Goal: Information Seeking & Learning: Learn about a topic

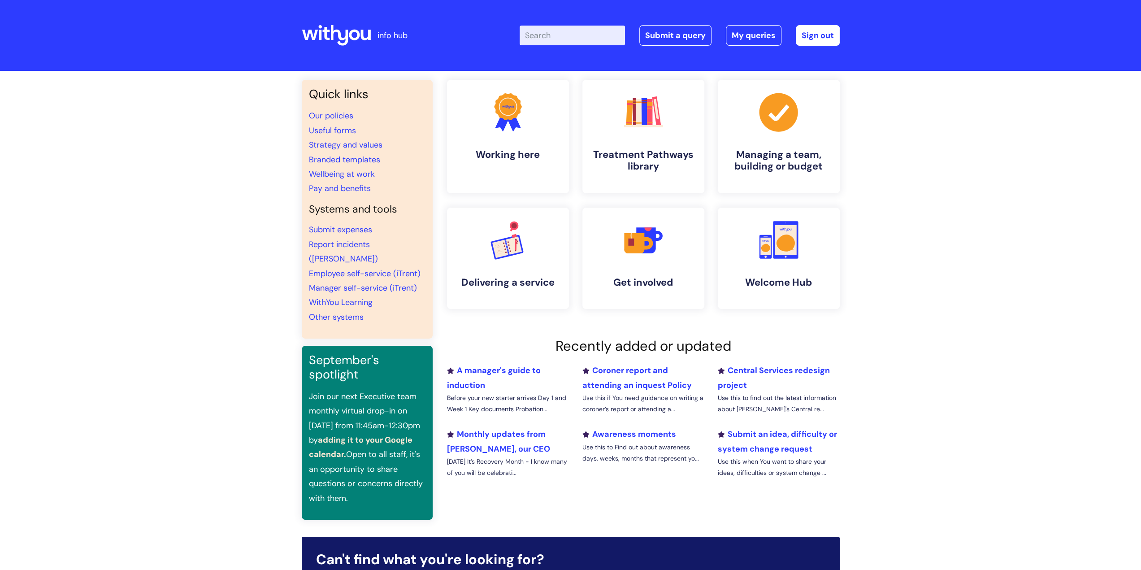
click at [597, 30] on input "Enter your search term here..." at bounding box center [572, 36] width 105 height 20
type input "practise standards"
click button "Search" at bounding box center [0, 0] width 0 height 0
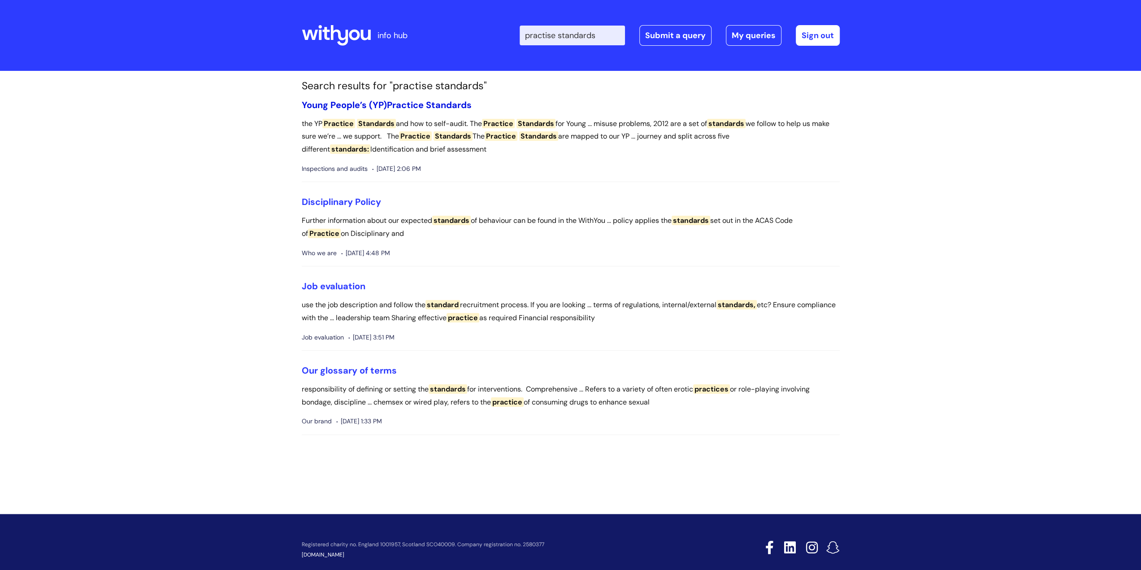
click at [355, 107] on link "Young People’s (YP) Practice Standards" at bounding box center [387, 105] width 170 height 12
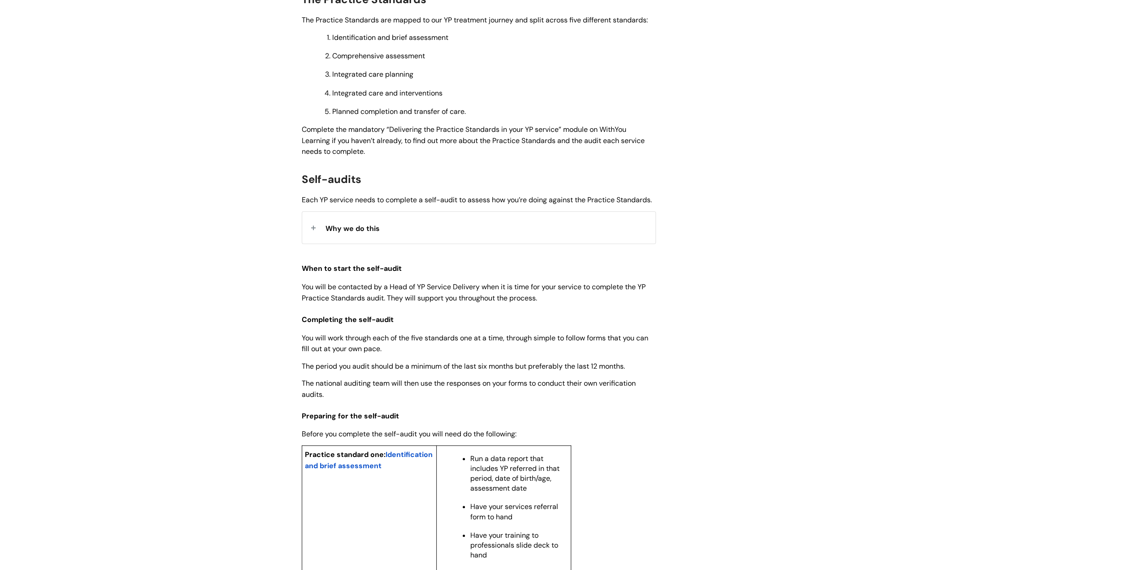
scroll to position [493, 0]
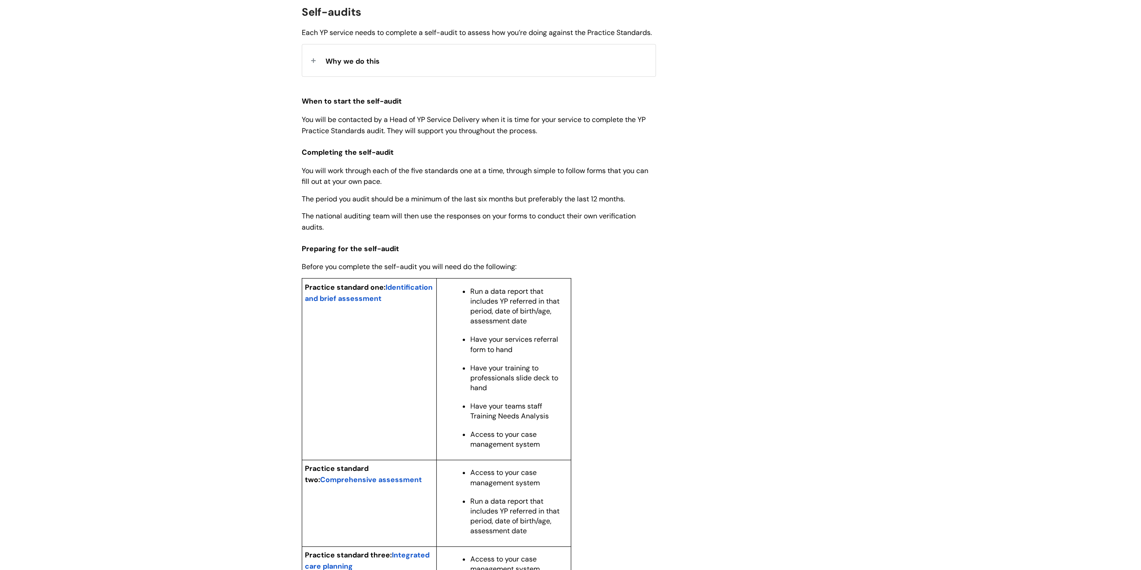
click at [342, 303] on span "Identification and brief assessment" at bounding box center [369, 293] width 128 height 21
